Goal: Information Seeking & Learning: Learn about a topic

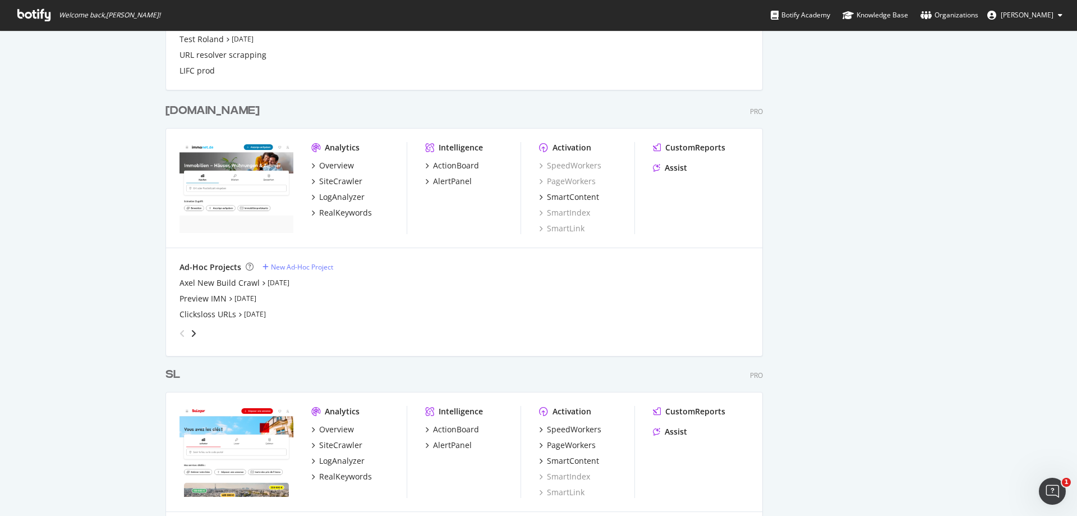
scroll to position [1468, 0]
click at [345, 182] on div "SiteCrawler" at bounding box center [340, 180] width 43 height 11
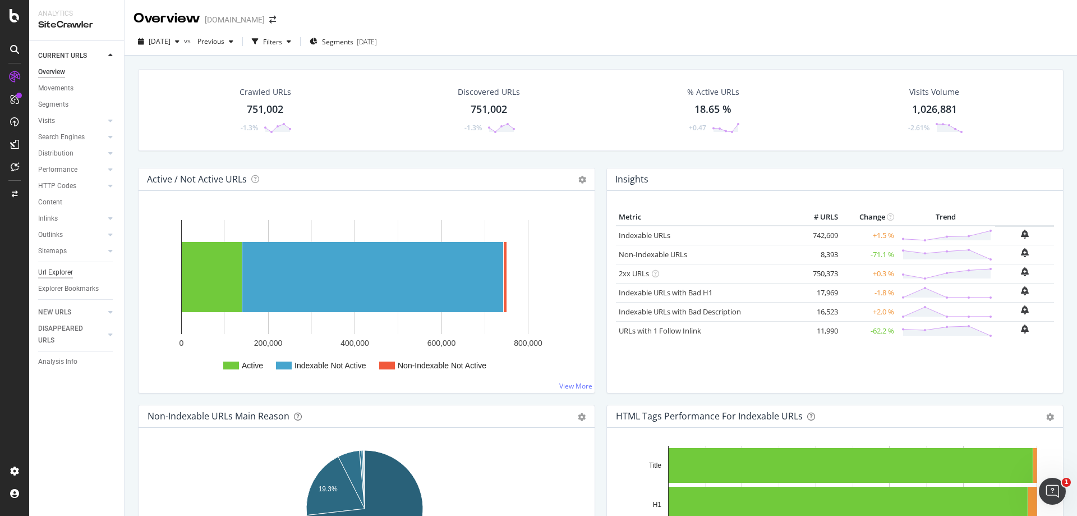
click at [53, 269] on div "Url Explorer" at bounding box center [55, 273] width 35 height 12
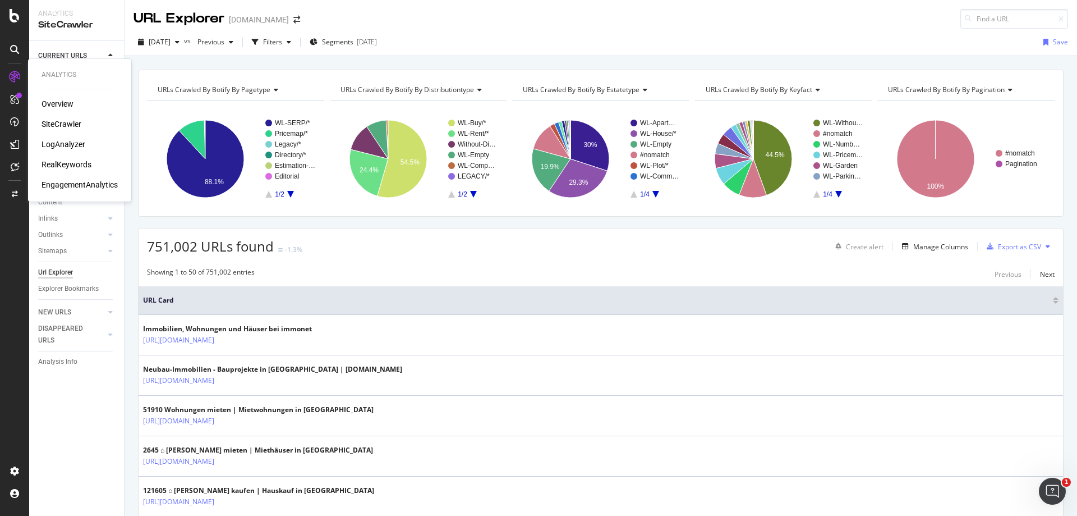
click at [70, 144] on div "LogAnalyzer" at bounding box center [64, 144] width 44 height 11
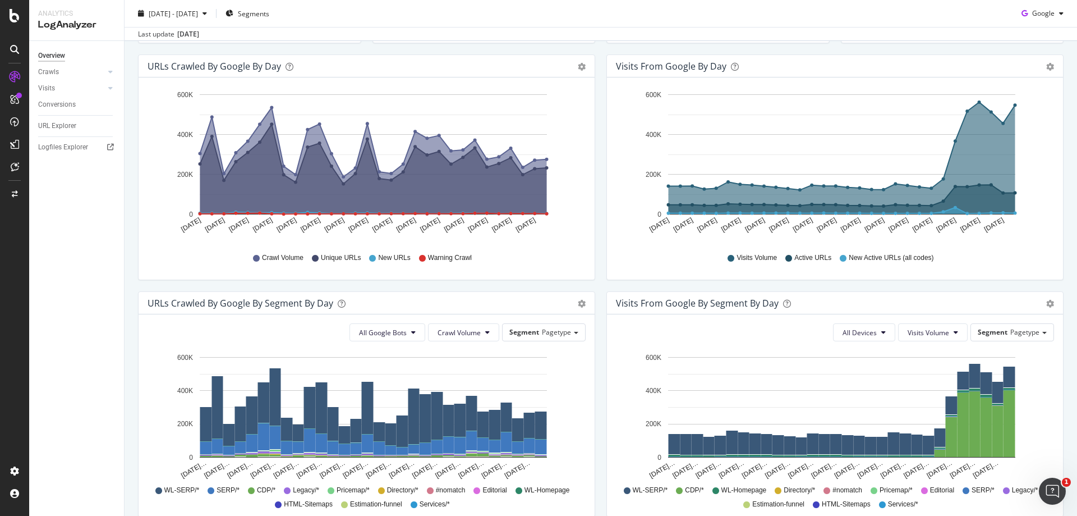
scroll to position [281, 0]
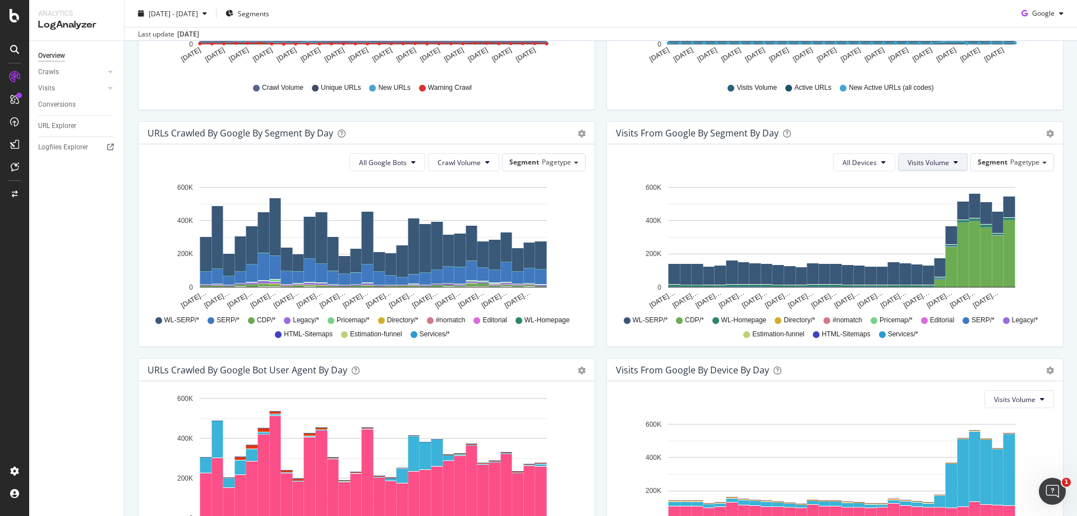
click at [954, 162] on icon at bounding box center [956, 162] width 4 height 7
click at [943, 208] on span "Active URLs" at bounding box center [943, 205] width 86 height 10
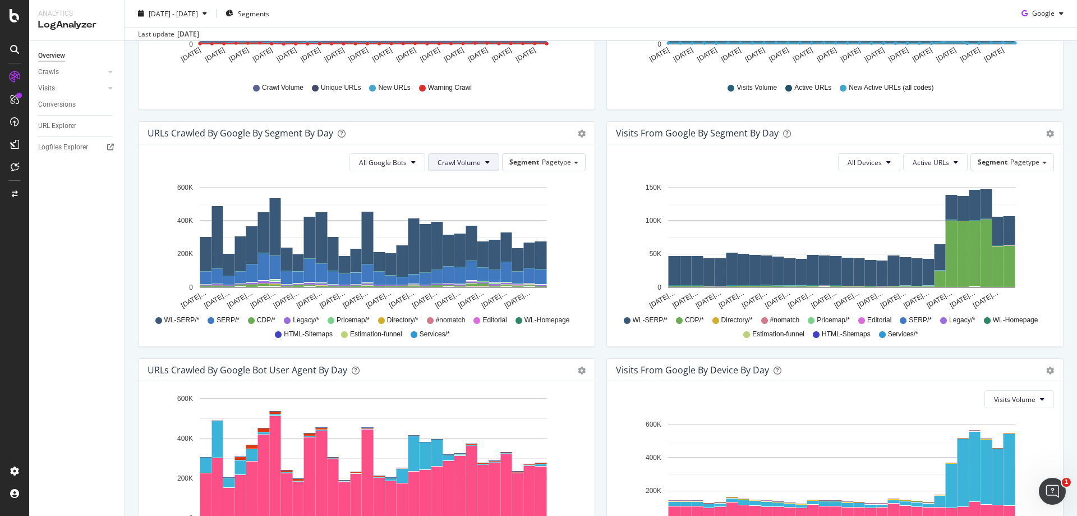
click at [479, 164] on button "Crawl Volume" at bounding box center [463, 162] width 71 height 18
click at [467, 204] on span "Unique URLs" at bounding box center [456, 205] width 44 height 10
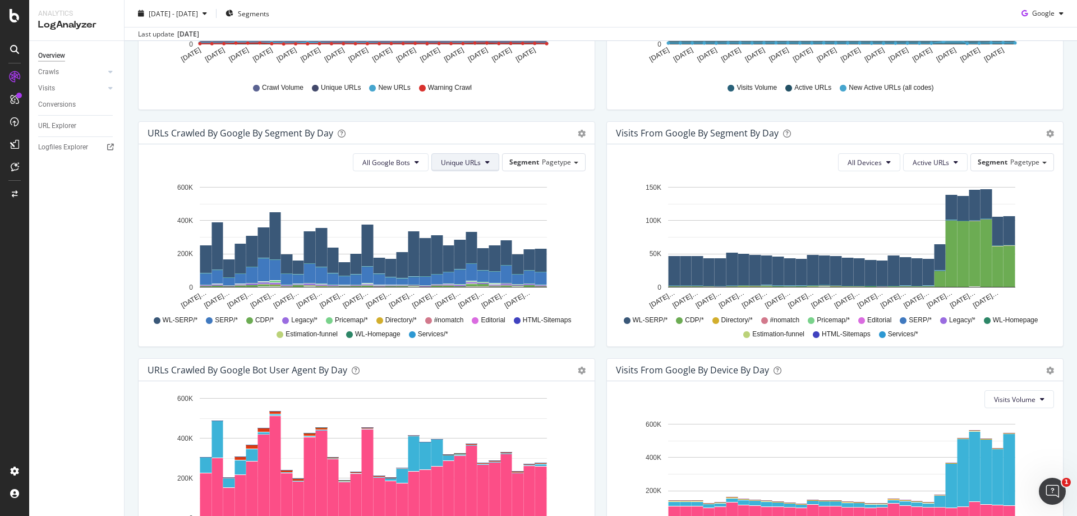
click at [467, 162] on span "Unique URLs" at bounding box center [461, 163] width 40 height 10
click at [467, 224] on span "New URLs" at bounding box center [458, 226] width 43 height 10
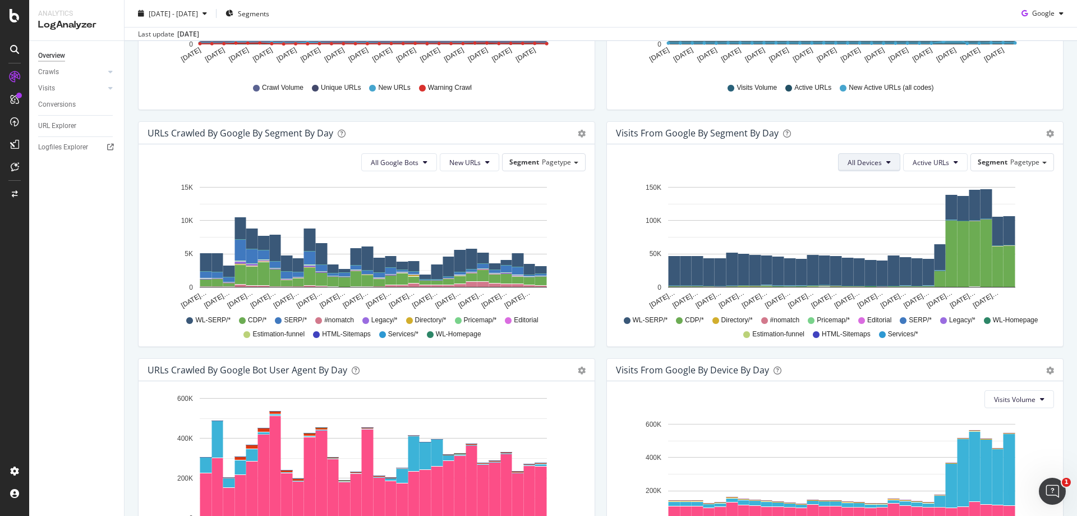
click at [860, 159] on span "All Devices" at bounding box center [865, 163] width 34 height 10
click at [867, 286] on span "Unknown" at bounding box center [859, 288] width 34 height 10
